Goal: Task Accomplishment & Management: Manage account settings

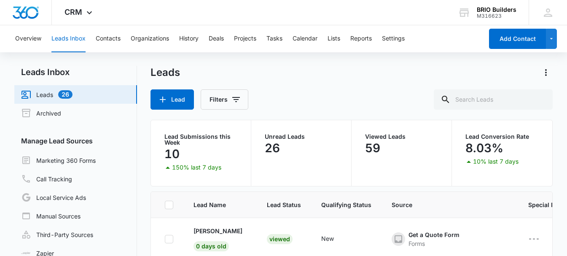
scroll to position [253, 0]
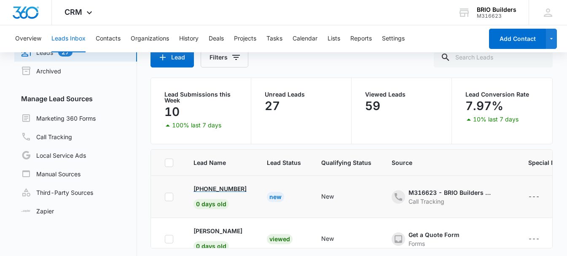
click at [218, 191] on p "[PHONE_NUMBER]" at bounding box center [219, 188] width 53 height 9
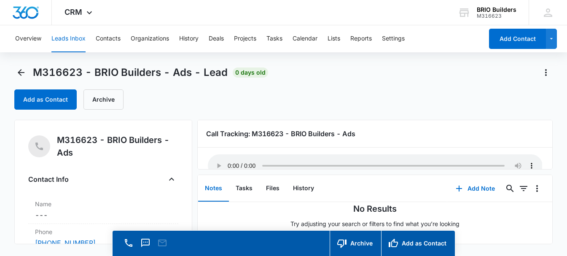
scroll to position [32, 0]
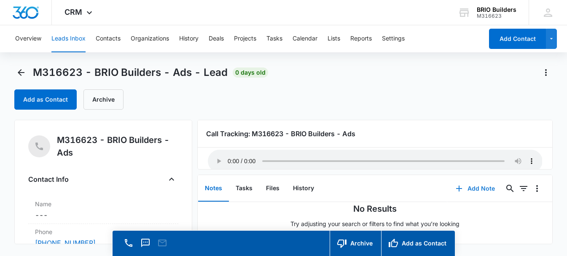
click at [479, 189] on button "Add Note" at bounding box center [475, 188] width 56 height 20
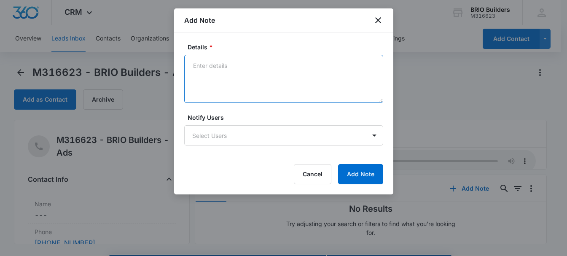
click at [222, 63] on textarea "Details *" at bounding box center [283, 79] width 199 height 48
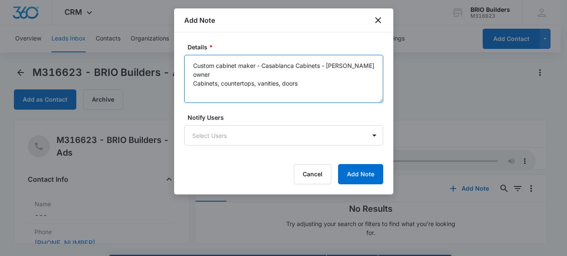
click at [224, 75] on textarea "Custom cabinet maker - Casablanca Cabinets - [PERSON_NAME] owner Cabinets, coun…" at bounding box center [283, 79] width 199 height 48
type textarea "Custom cabinet maker - Casablanca Cabinets - [PERSON_NAME] owner - [PHONE_NUMBE…"
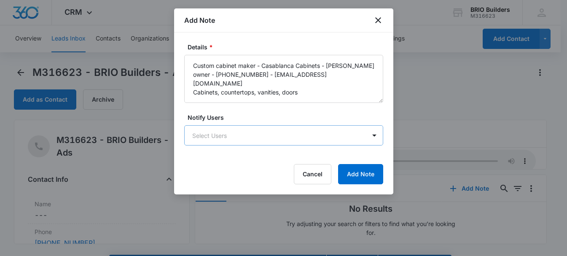
click at [238, 138] on body "CRM Apps Reputation Websites Forms CRM Email Social Content Ads Intelligence Fi…" at bounding box center [283, 140] width 567 height 280
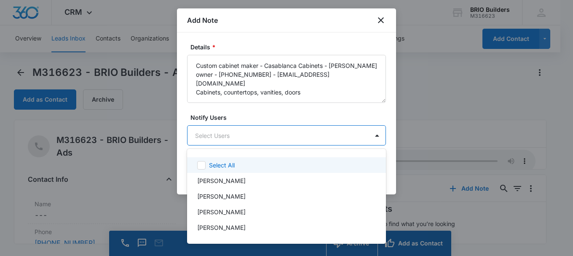
click at [225, 166] on p "Select All" at bounding box center [222, 165] width 26 height 9
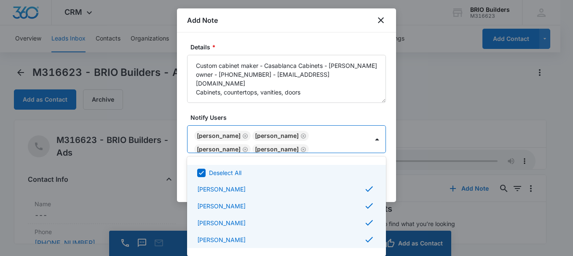
click at [418, 130] on div at bounding box center [286, 128] width 573 height 256
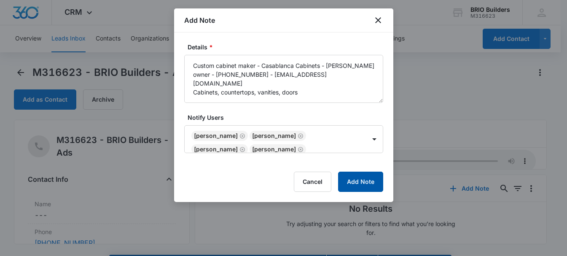
click at [366, 180] on button "Add Note" at bounding box center [360, 181] width 45 height 20
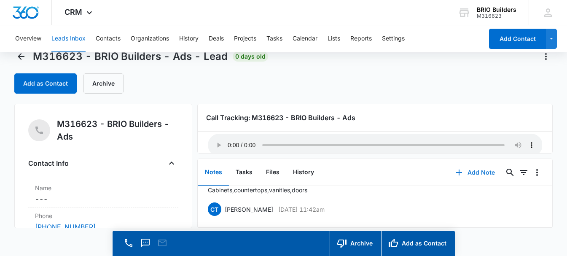
scroll to position [24, 0]
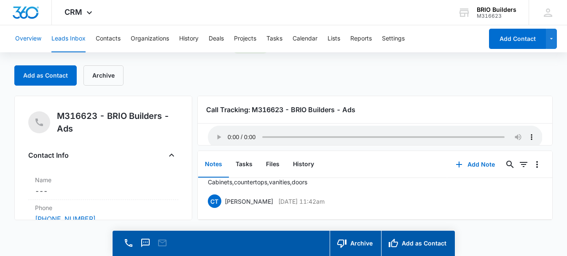
click at [26, 39] on button "Overview" at bounding box center [28, 38] width 26 height 27
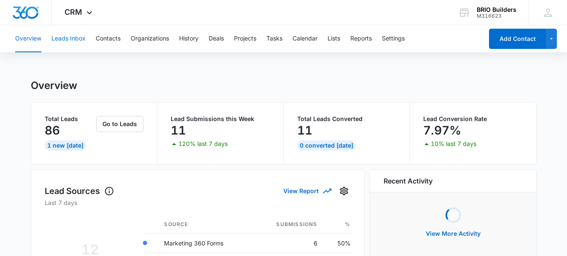
click at [75, 40] on button "Leads Inbox" at bounding box center [68, 38] width 34 height 27
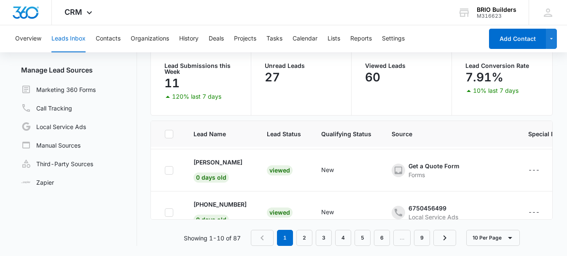
scroll to position [42, 0]
